Goal: Task Accomplishment & Management: Use online tool/utility

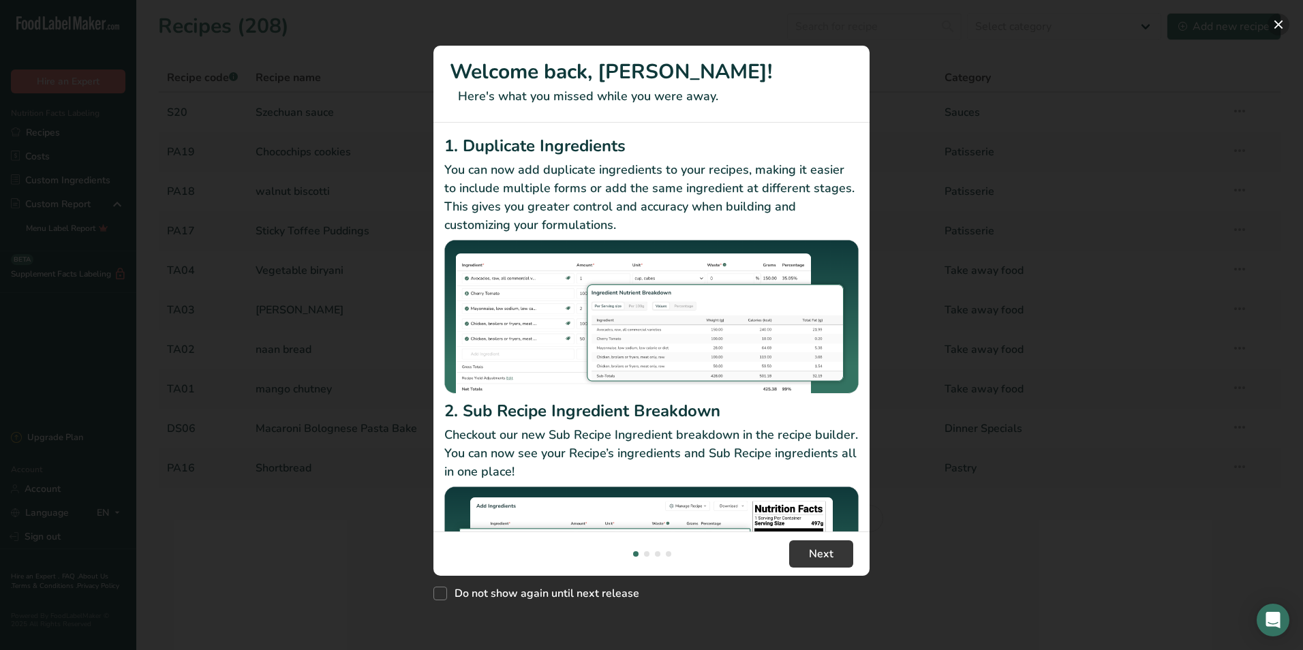
click at [1274, 29] on button "New Features" at bounding box center [1278, 25] width 22 height 22
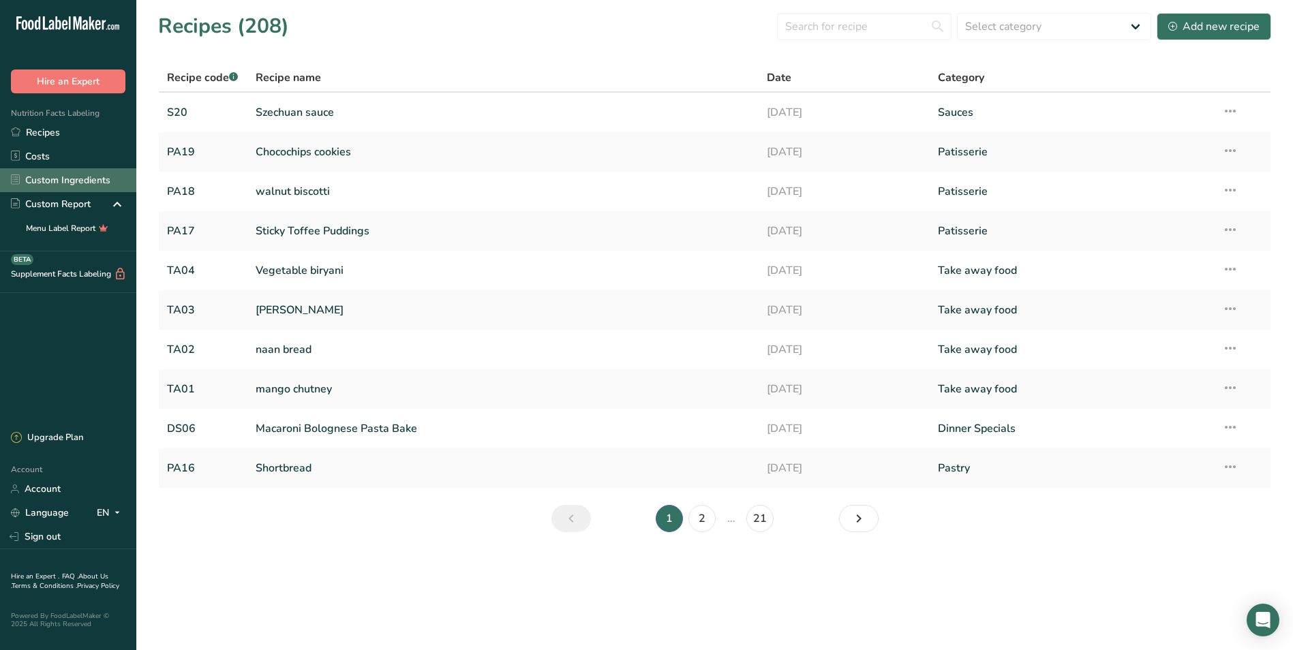
click at [69, 179] on link "Custom Ingredients" at bounding box center [68, 180] width 136 height 24
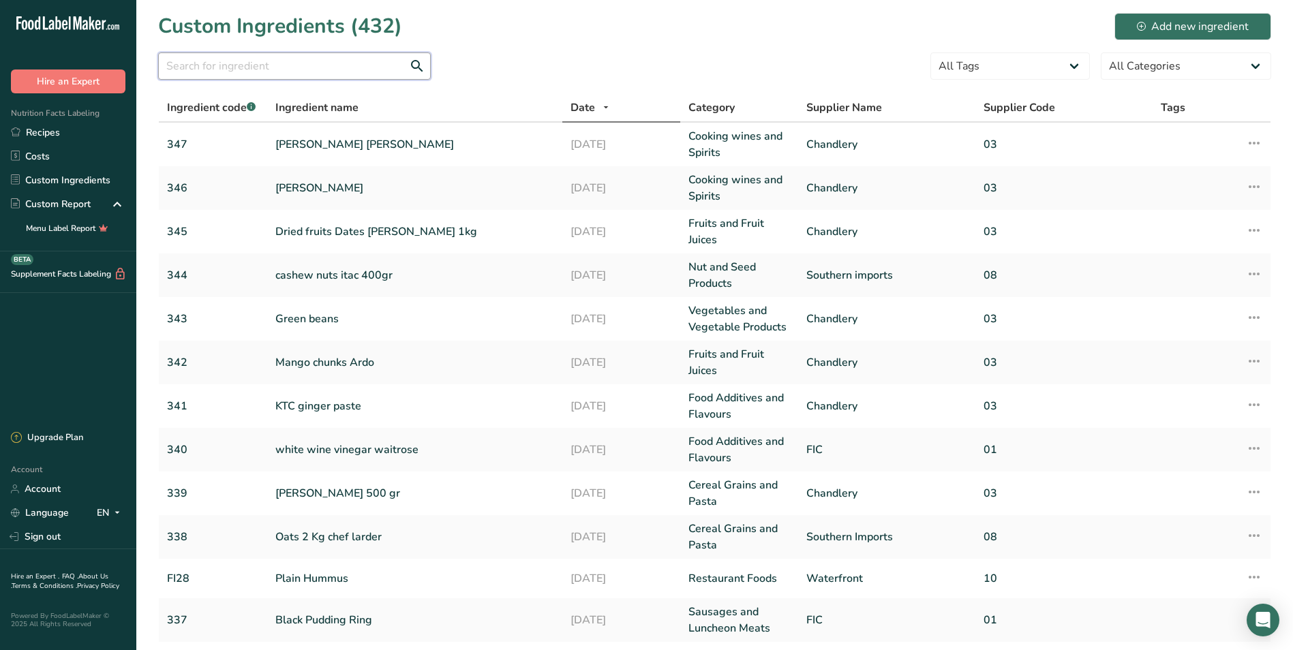
click at [213, 63] on input "text" at bounding box center [294, 65] width 273 height 27
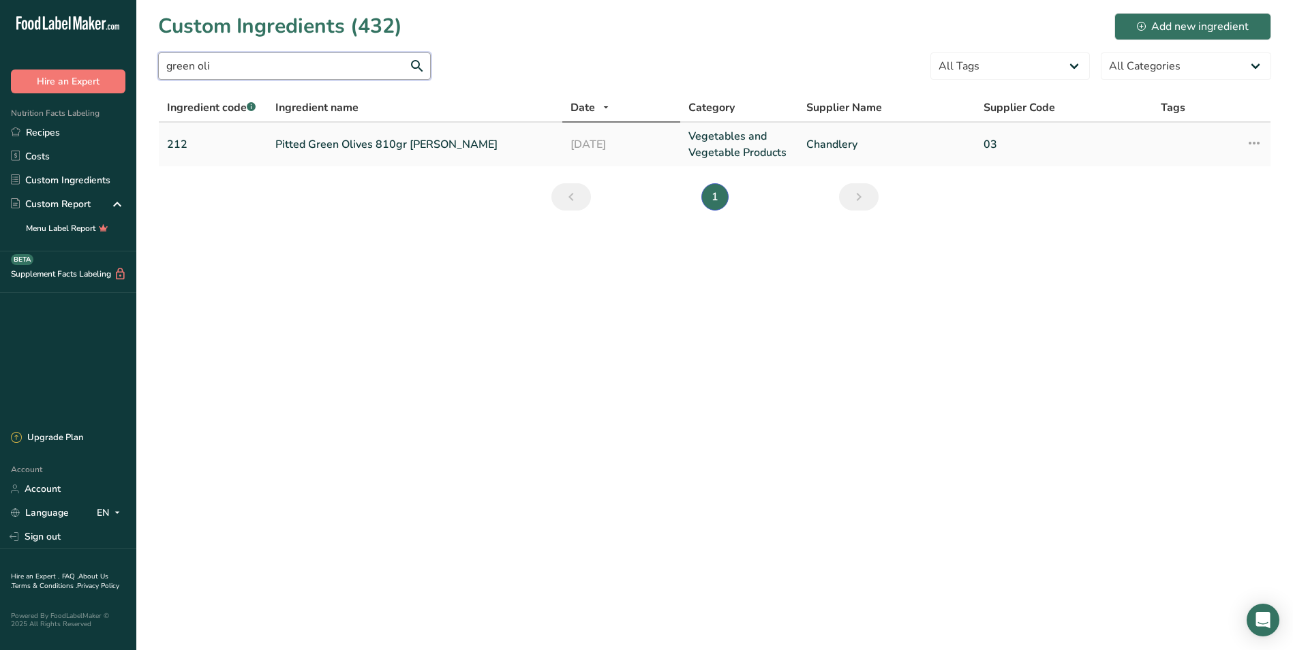
type input "green oli"
click at [377, 143] on link "Pitted Green Olives 810gr [PERSON_NAME]" at bounding box center [414, 144] width 279 height 16
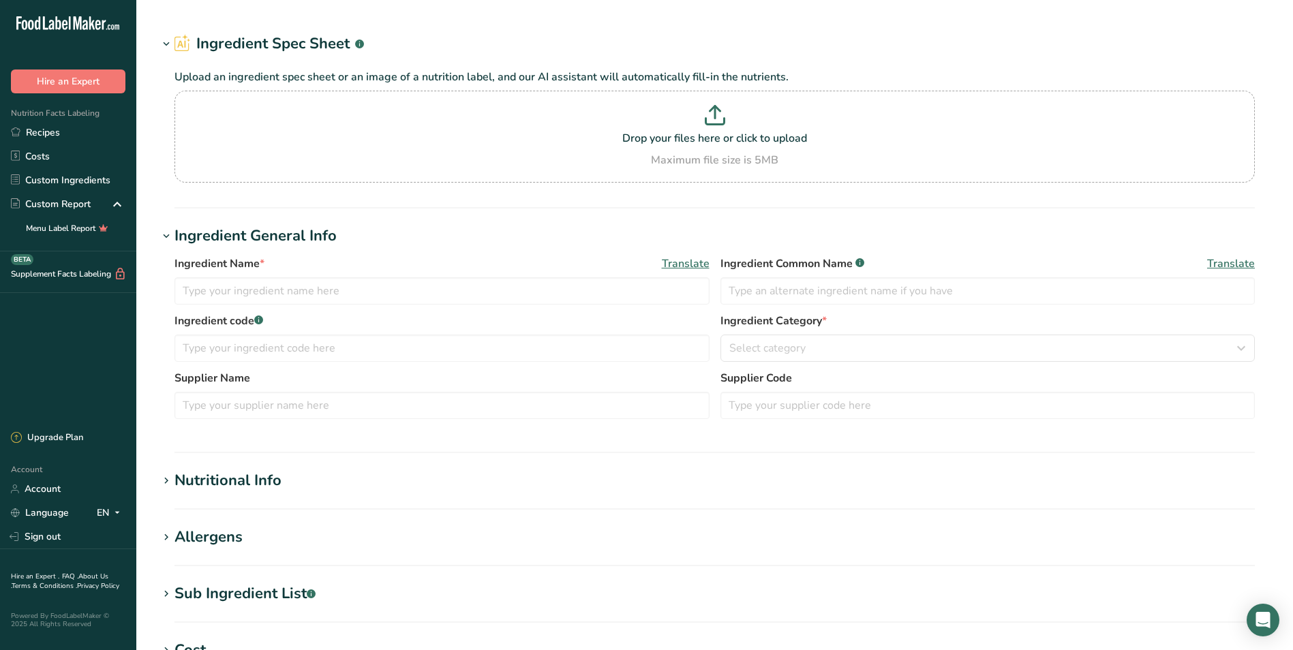
type input "Pitted Green Olives 810gr [PERSON_NAME]"
type input "Pitted Green Olives"
type input "212"
type input "Chandlery"
type input "03"
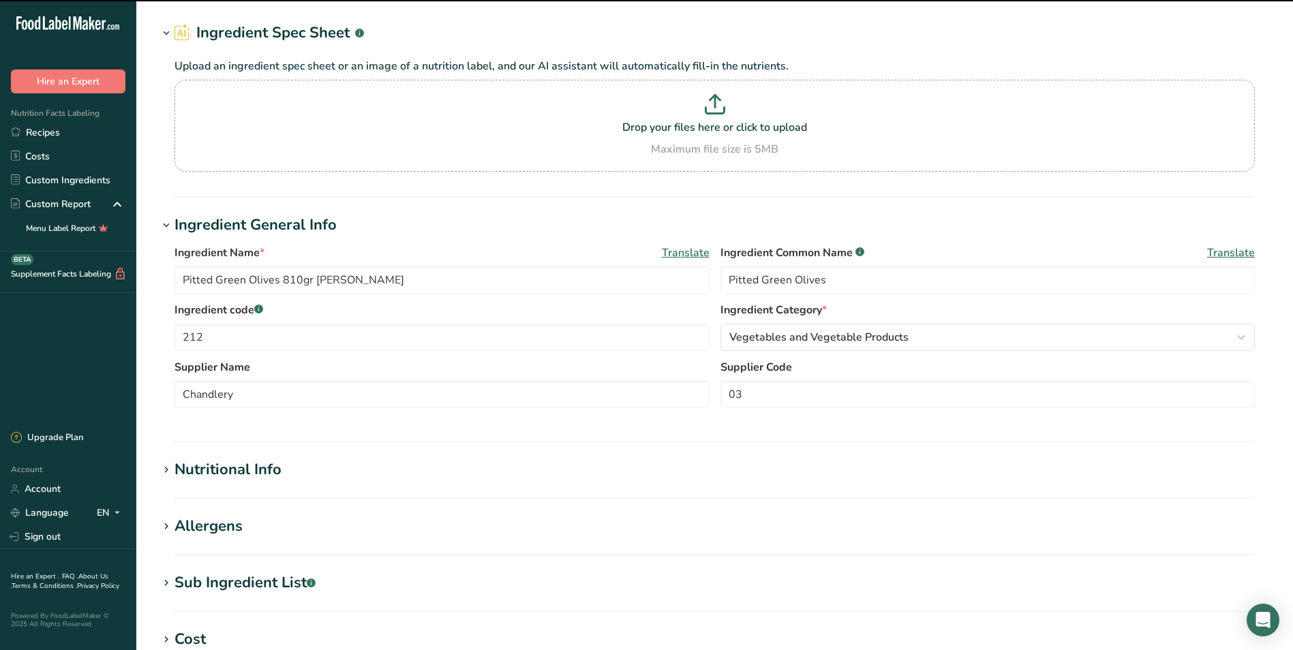
scroll to position [31, 0]
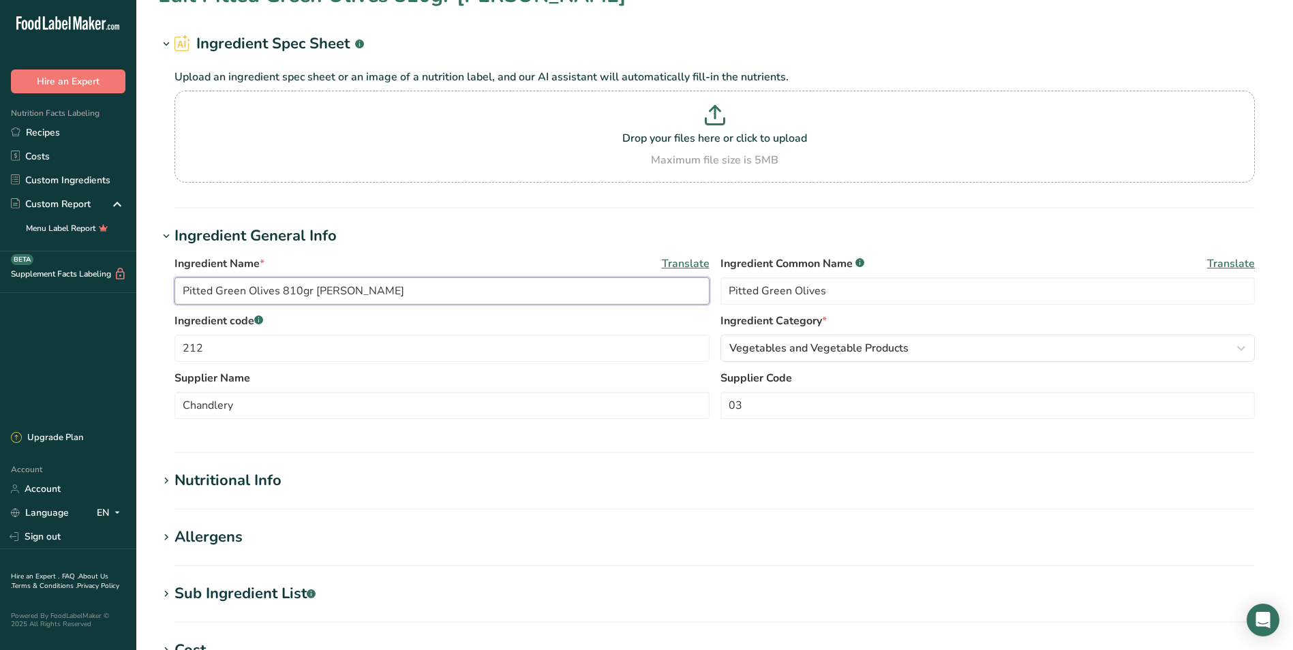
drag, startPoint x: 188, startPoint y: 288, endPoint x: 384, endPoint y: 286, distance: 196.2
click at [384, 286] on input "Pitted Green Olives 810gr [PERSON_NAME]" at bounding box center [441, 290] width 535 height 27
